Goal: Find specific page/section: Find specific page/section

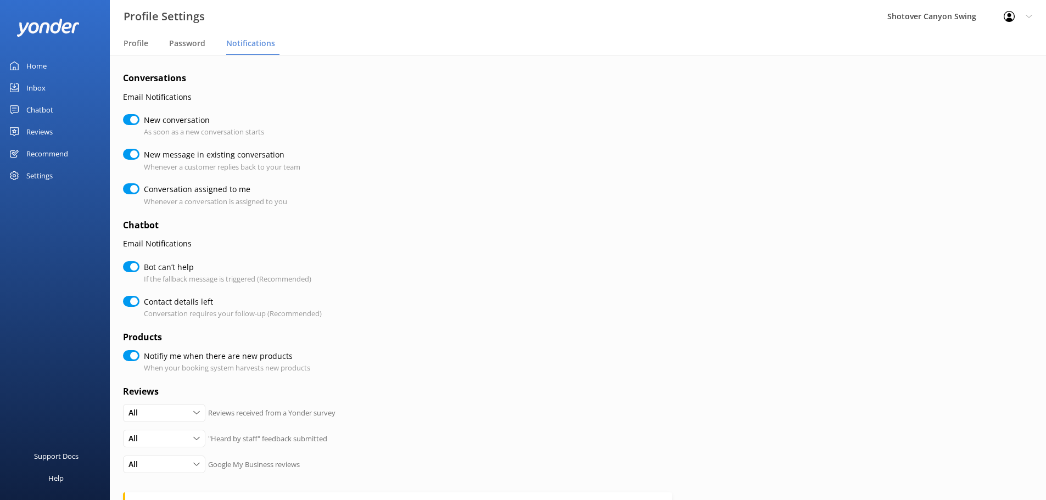
click at [57, 93] on link "Inbox" at bounding box center [55, 88] width 110 height 22
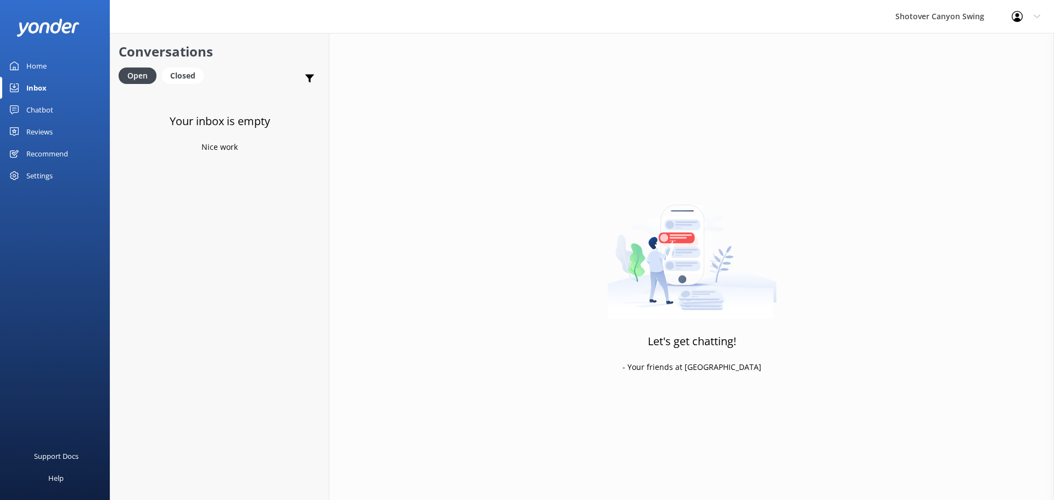
click at [85, 129] on link "Reviews" at bounding box center [55, 132] width 110 height 22
